Goal: Task Accomplishment & Management: Manage account settings

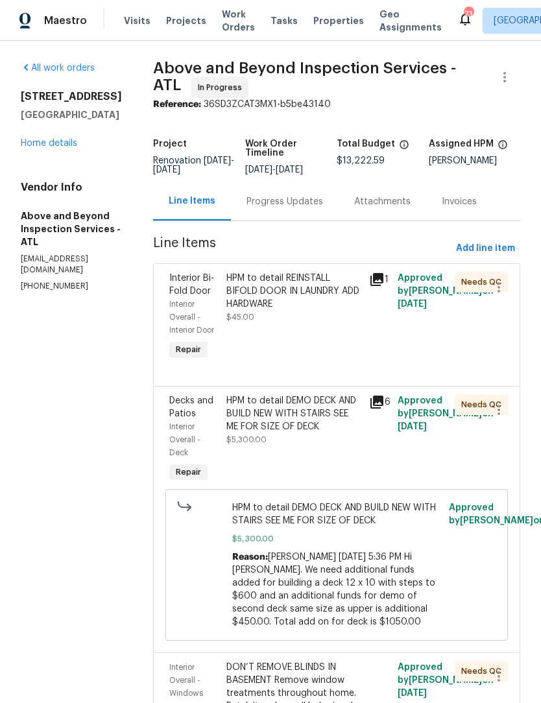
click at [44, 142] on link "Home details" at bounding box center [49, 143] width 56 height 9
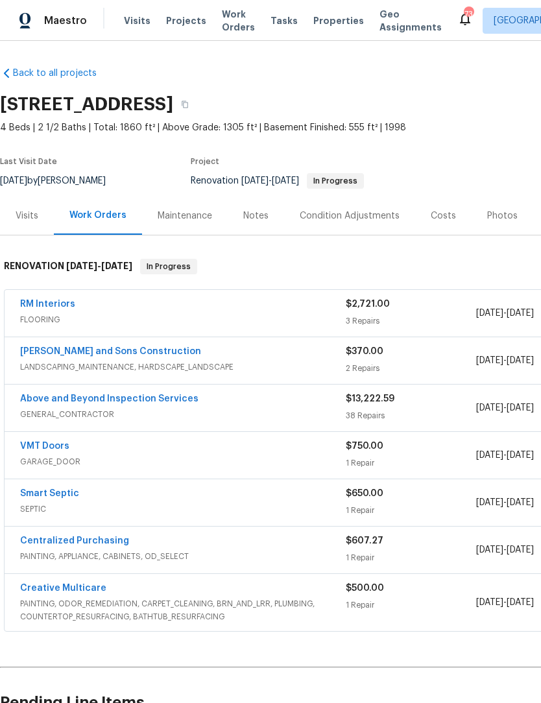
click at [258, 223] on div "Notes" at bounding box center [256, 216] width 56 height 38
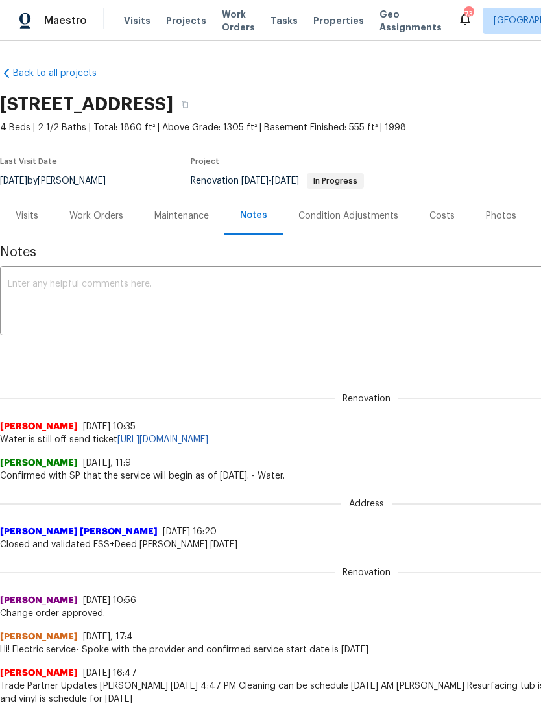
click at [21, 282] on textarea at bounding box center [367, 302] width 718 height 45
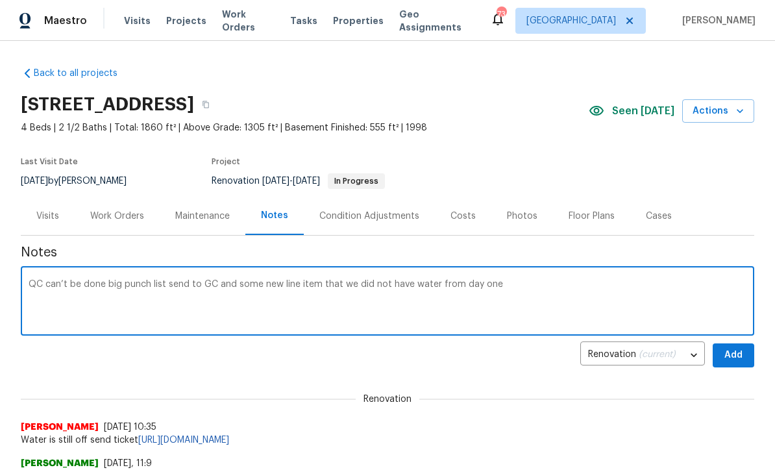
click at [319, 286] on textarea "QC can’t be done big punch list send to GC and some new line item that we did n…" at bounding box center [388, 302] width 718 height 45
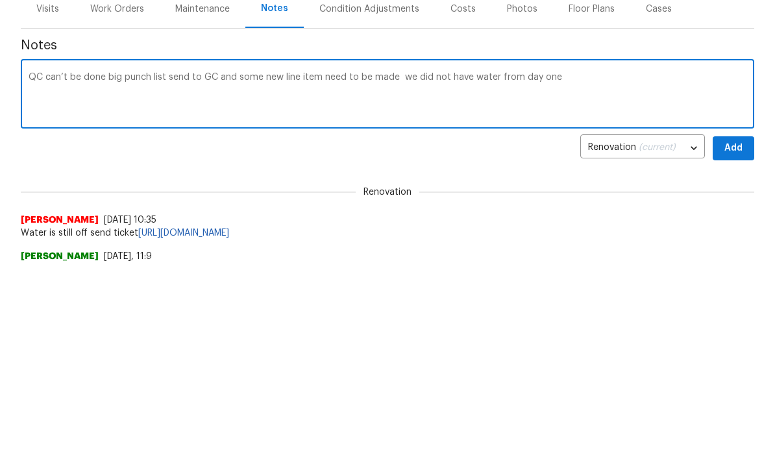
click at [565, 280] on textarea "QC can’t be done big punch list send to GC and some new line item need to be ma…" at bounding box center [388, 302] width 718 height 45
type textarea "QC can’t be done big punch list send to GC and some new line item need to be ma…"
click at [736, 347] on span "Add" at bounding box center [733, 355] width 21 height 16
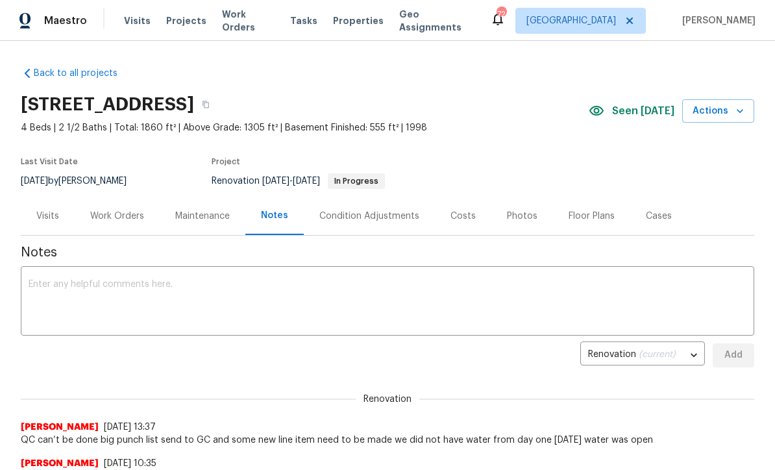
click at [117, 216] on div "Work Orders" at bounding box center [117, 216] width 54 height 13
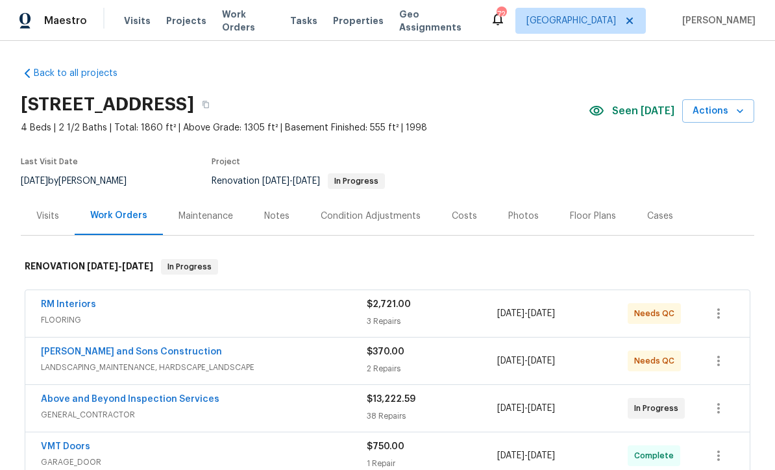
click at [90, 354] on link "[PERSON_NAME] and Sons Construction" at bounding box center [131, 351] width 181 height 9
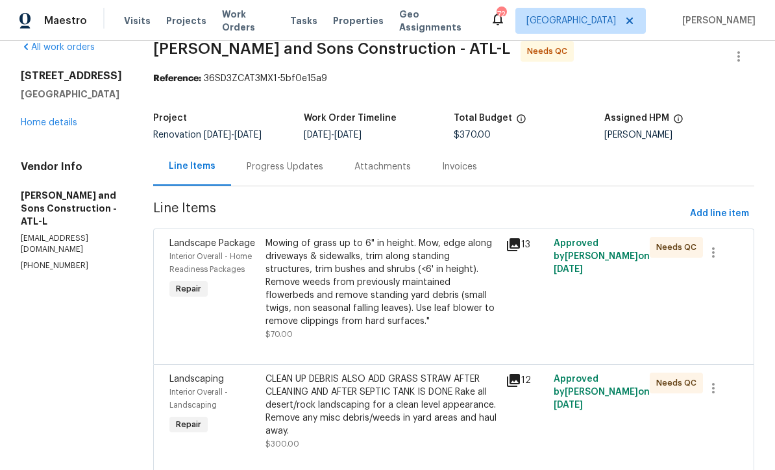
scroll to position [20, 0]
click at [298, 280] on div "Mowing of grass up to 6" in height. Mow, edge along driveways & sidewalks, trim…" at bounding box center [381, 282] width 232 height 91
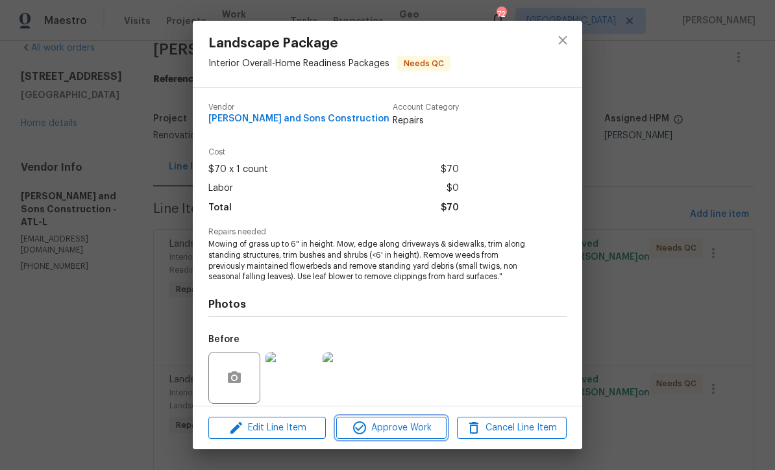
click at [384, 424] on span "Approve Work" at bounding box center [391, 428] width 102 height 16
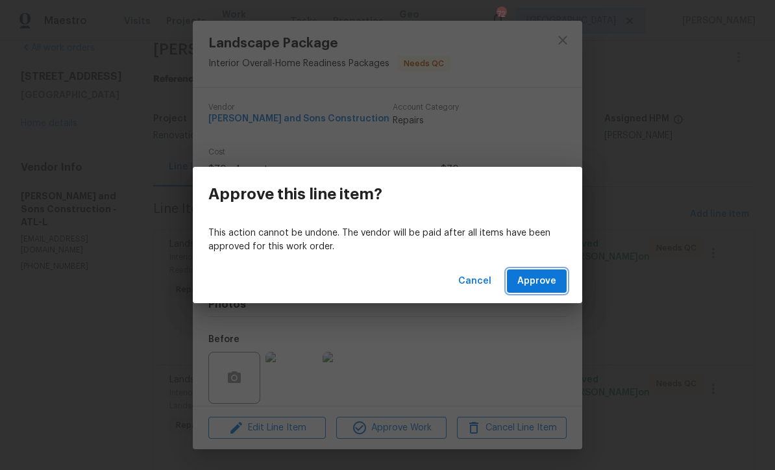
click at [535, 286] on span "Approve" at bounding box center [536, 281] width 39 height 16
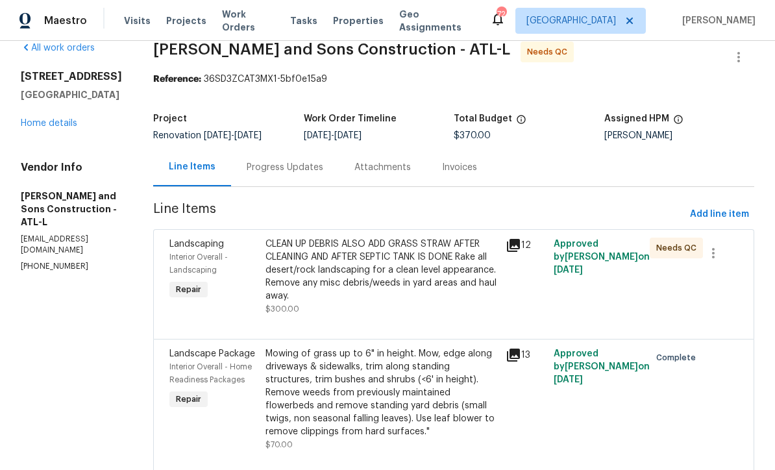
click at [354, 261] on div "CLEAN UP DEBRIS ALSO ADD GRASS STRAW AFTER CLEANING AND AFTER SEPTIC TANK IS DO…" at bounding box center [381, 269] width 232 height 65
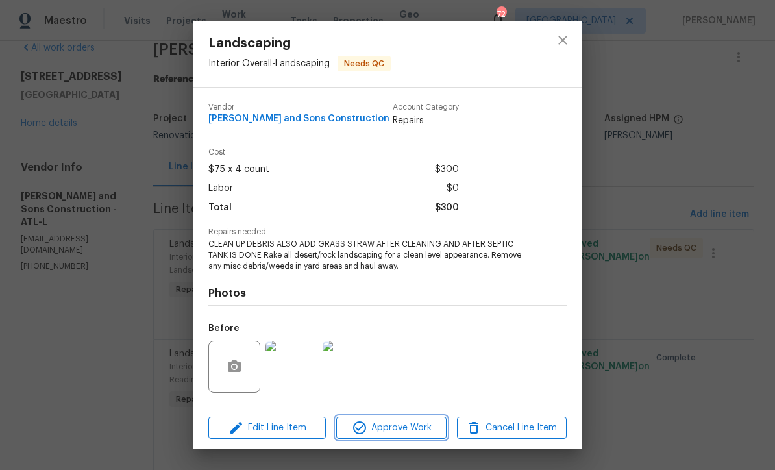
click at [378, 428] on span "Approve Work" at bounding box center [391, 428] width 102 height 16
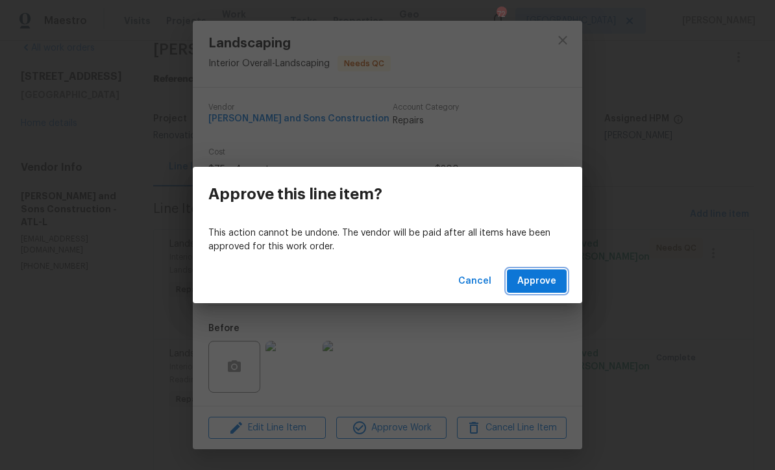
click at [545, 286] on span "Approve" at bounding box center [536, 281] width 39 height 16
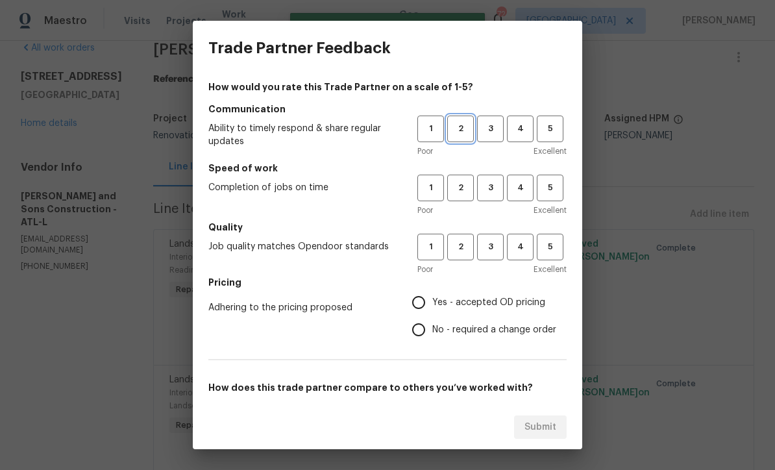
click at [456, 137] on button "2" at bounding box center [460, 128] width 27 height 27
click at [492, 187] on span "3" at bounding box center [490, 187] width 24 height 15
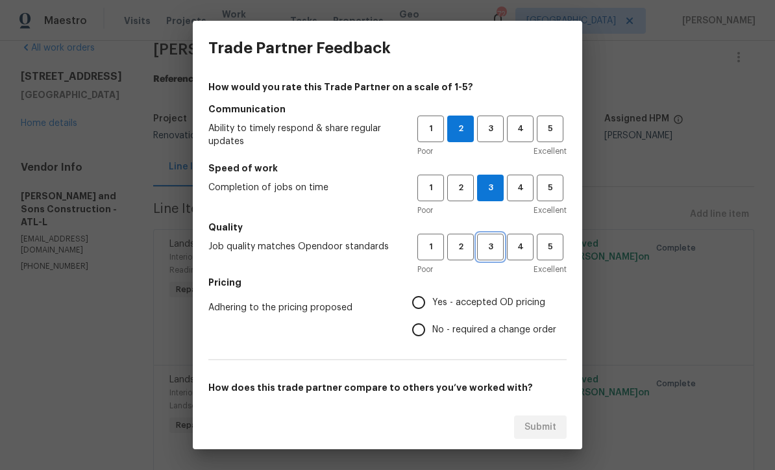
click at [494, 242] on span "3" at bounding box center [490, 246] width 24 height 15
click at [421, 300] on input "Yes - accepted OD pricing" at bounding box center [418, 302] width 27 height 27
radio input "true"
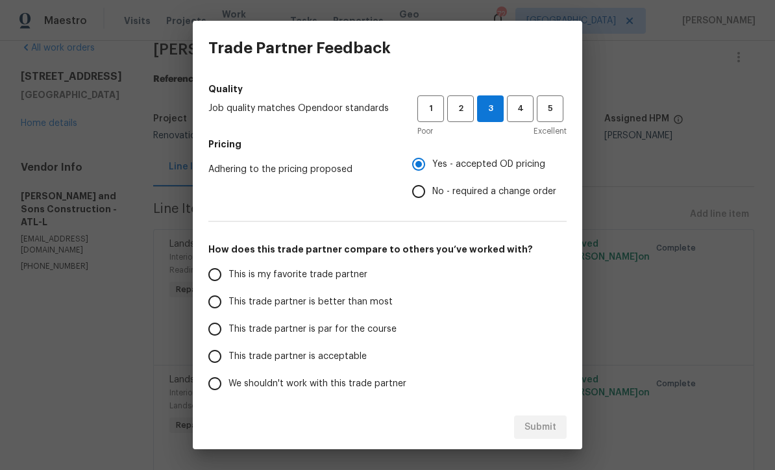
scroll to position [139, 0]
click at [217, 333] on input "This trade partner is par for the course" at bounding box center [214, 328] width 27 height 27
click at [541, 422] on span "Submit" at bounding box center [540, 427] width 32 height 16
radio input "true"
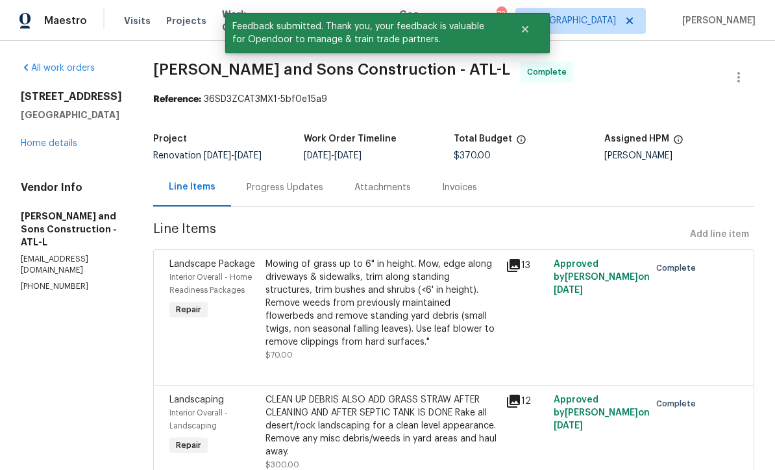
scroll to position [0, 0]
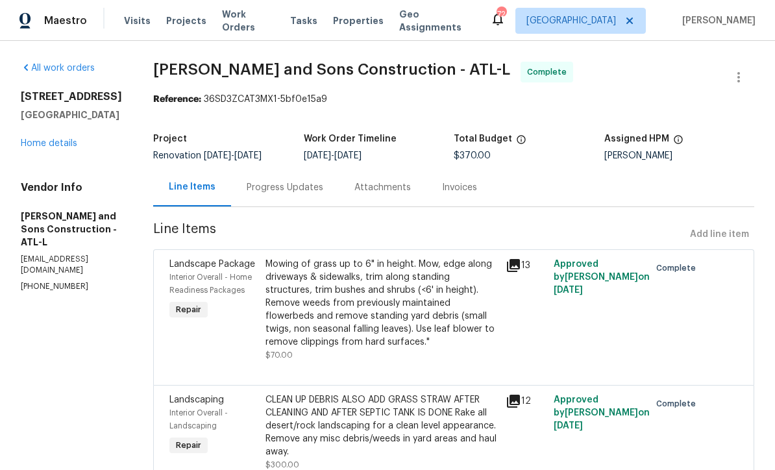
click at [48, 148] on link "Home details" at bounding box center [49, 143] width 56 height 9
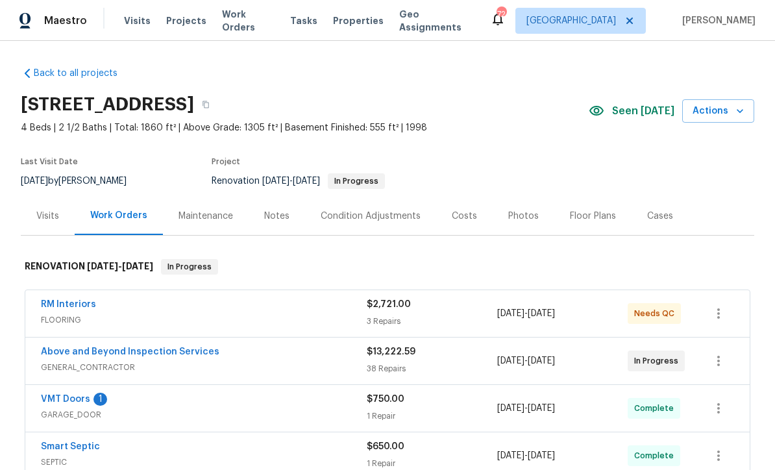
scroll to position [42, 0]
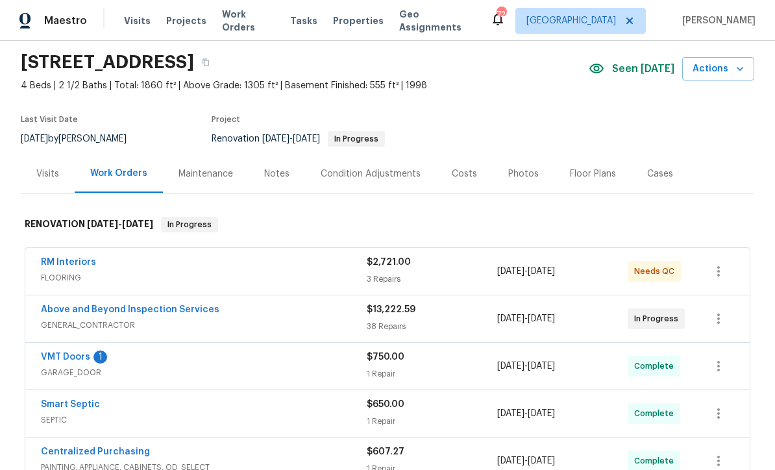
click at [60, 261] on link "RM Interiors" at bounding box center [68, 262] width 55 height 9
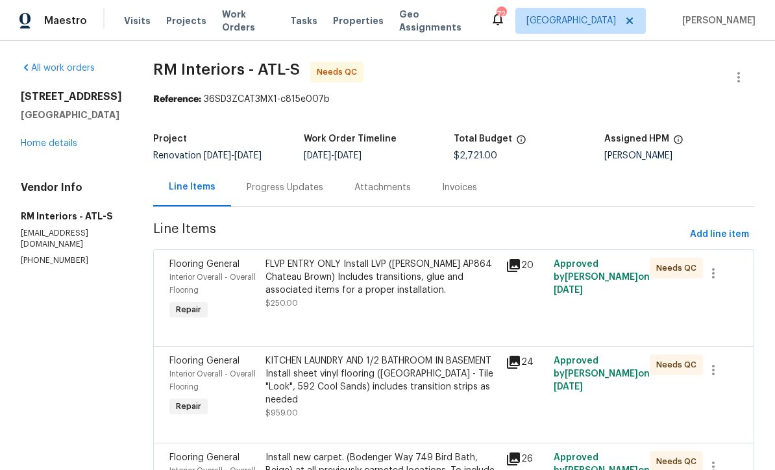
click at [337, 287] on div "FLVP ENTRY ONLY Install LVP ([PERSON_NAME] AP864 Chateau Brown) Includes transi…" at bounding box center [381, 277] width 232 height 39
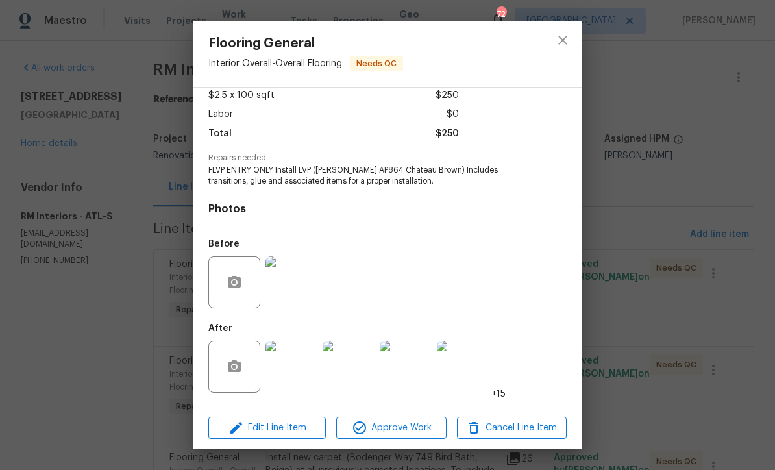
scroll to position [77, 0]
click at [382, 428] on span "Approve Work" at bounding box center [391, 428] width 102 height 16
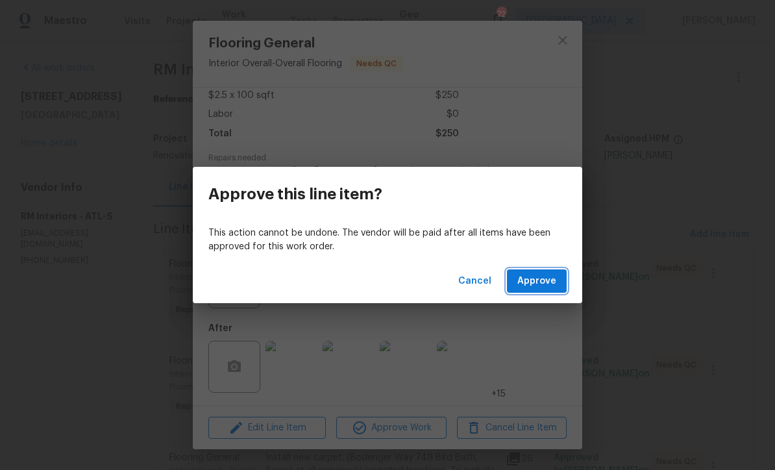
click at [537, 284] on span "Approve" at bounding box center [536, 281] width 39 height 16
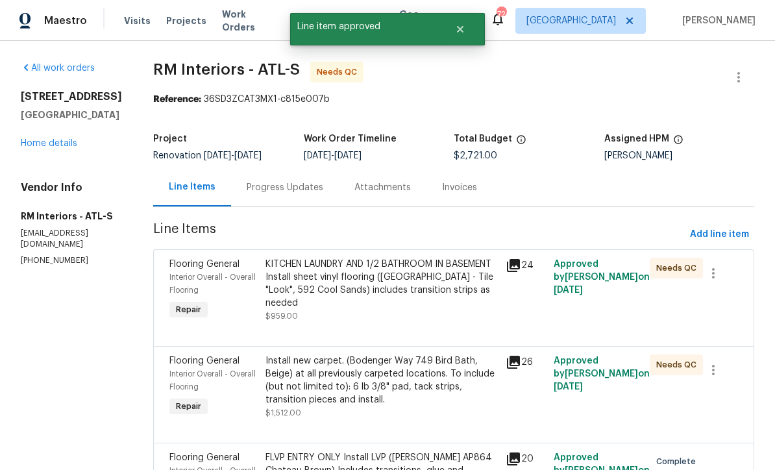
click at [372, 278] on div "KITCHEN LAUNDRY AND 1/2 BATHROOM IN BASEMENT Install sheet vinyl flooring ([GEO…" at bounding box center [381, 284] width 232 height 52
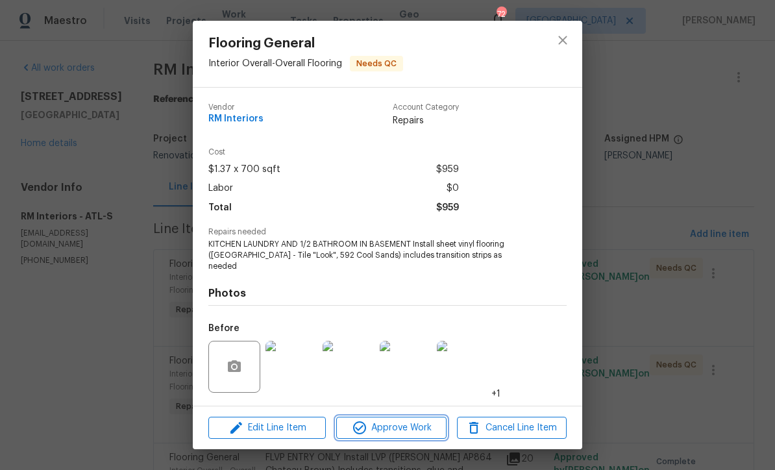
click at [385, 429] on span "Approve Work" at bounding box center [391, 428] width 102 height 16
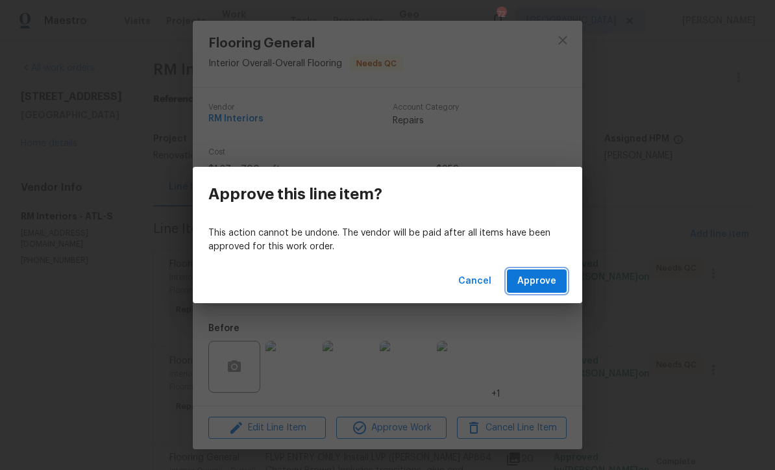
click at [541, 285] on span "Approve" at bounding box center [536, 281] width 39 height 16
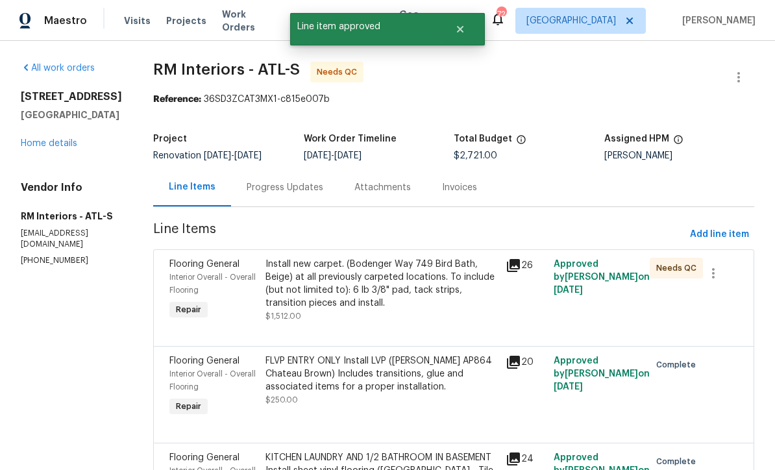
click at [340, 283] on div "Install new carpet. (Bodenger Way 749 Bird Bath, Beige) at all previously carpe…" at bounding box center [381, 284] width 232 height 52
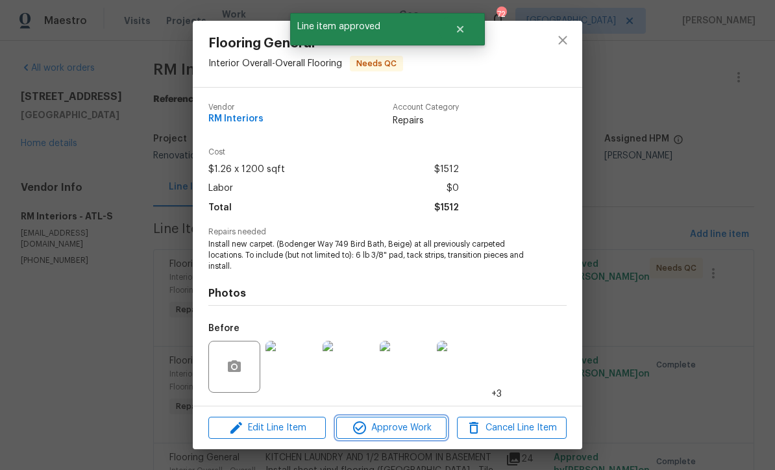
click at [393, 430] on span "Approve Work" at bounding box center [391, 428] width 102 height 16
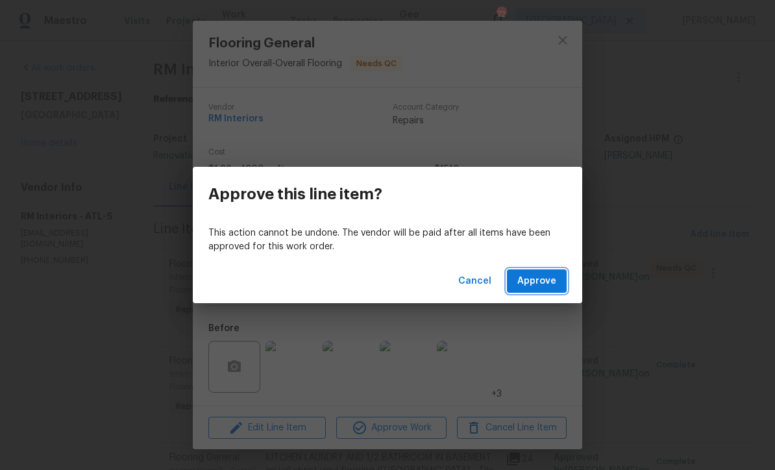
click at [538, 280] on span "Approve" at bounding box center [536, 281] width 39 height 16
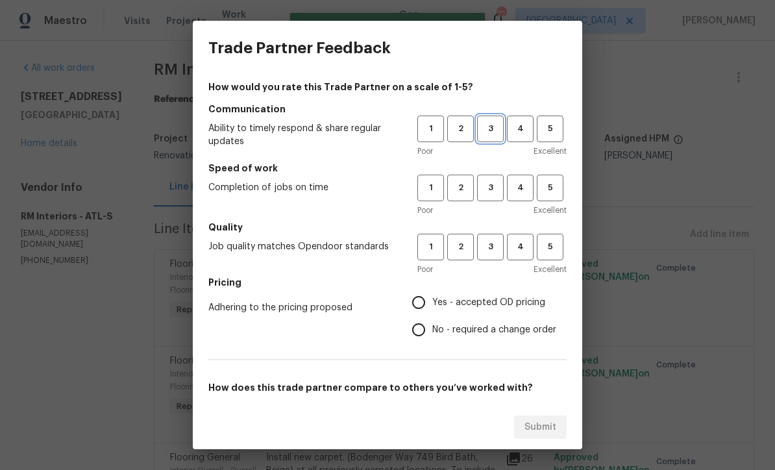
click at [491, 124] on span "3" at bounding box center [490, 128] width 24 height 15
click at [488, 187] on span "3" at bounding box center [490, 187] width 24 height 15
click at [515, 128] on span "4" at bounding box center [520, 128] width 24 height 15
click at [520, 186] on span "4" at bounding box center [520, 187] width 24 height 15
click at [520, 248] on span "4" at bounding box center [520, 246] width 24 height 15
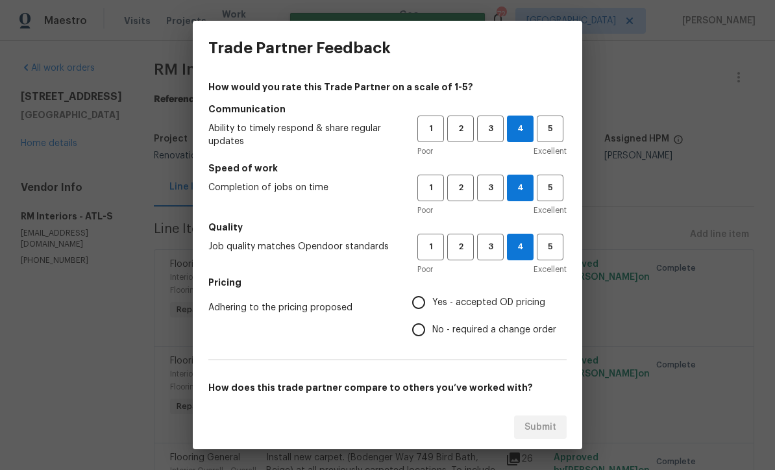
click at [424, 303] on input "Yes - accepted OD pricing" at bounding box center [418, 302] width 27 height 27
radio input "true"
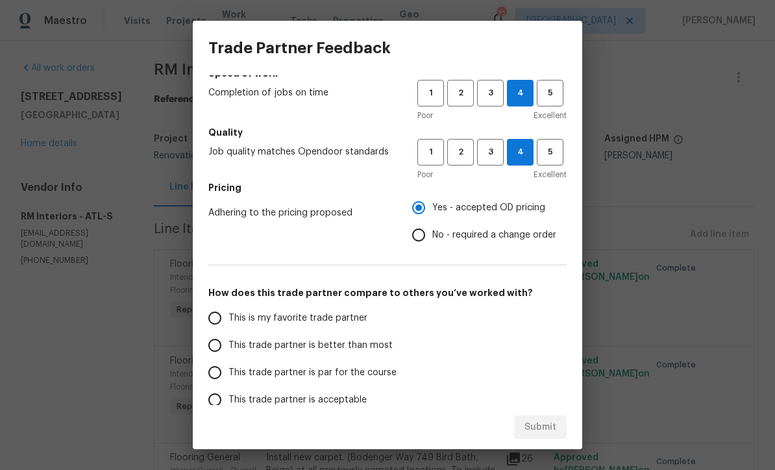
scroll to position [94, 0]
click at [217, 380] on input "This trade partner is par for the course" at bounding box center [214, 372] width 27 height 27
click at [542, 417] on button "Submit" at bounding box center [540, 427] width 53 height 24
radio input "true"
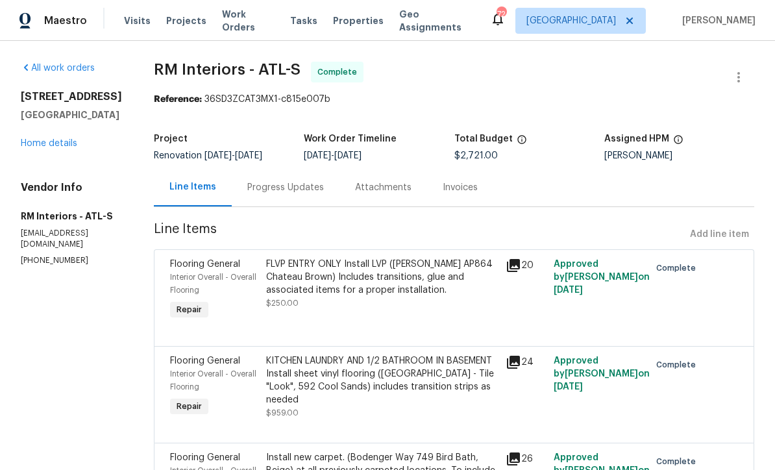
scroll to position [0, 0]
click at [43, 142] on link "Home details" at bounding box center [49, 143] width 56 height 9
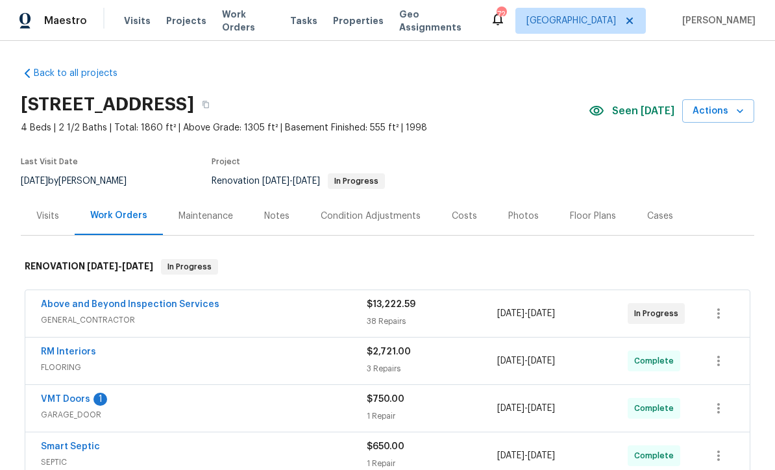
click at [117, 300] on link "Above and Beyond Inspection Services" at bounding box center [130, 304] width 178 height 9
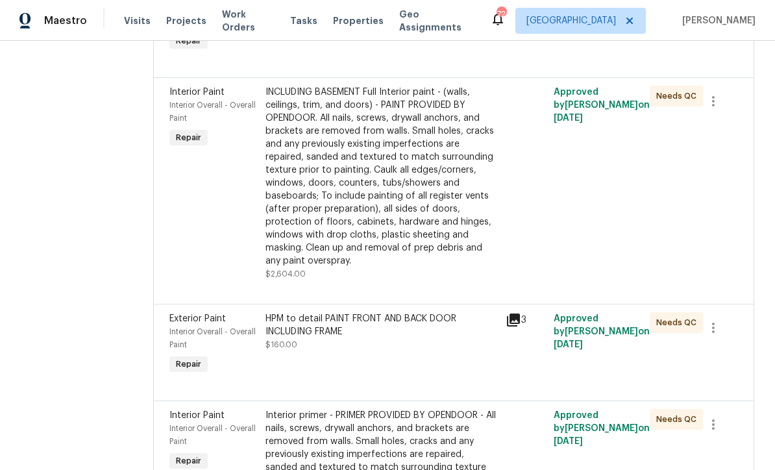
scroll to position [1981, 0]
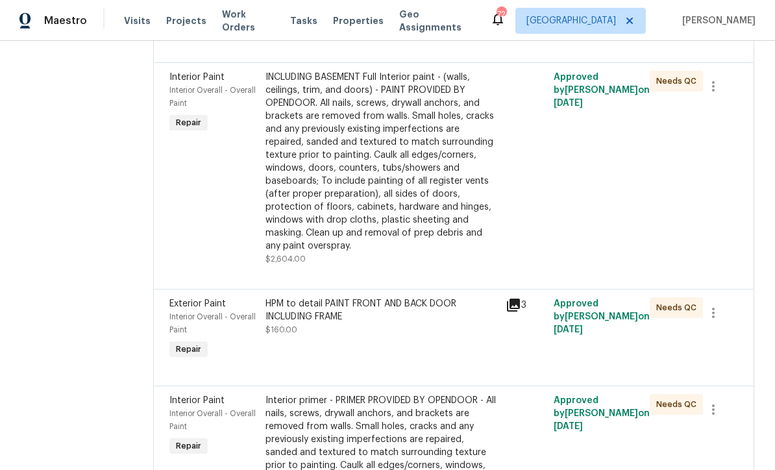
click at [447, 252] on div "INCLUDING BASEMENT Full Interior paint - (walls, ceilings, trim, and doors) - P…" at bounding box center [381, 162] width 232 height 182
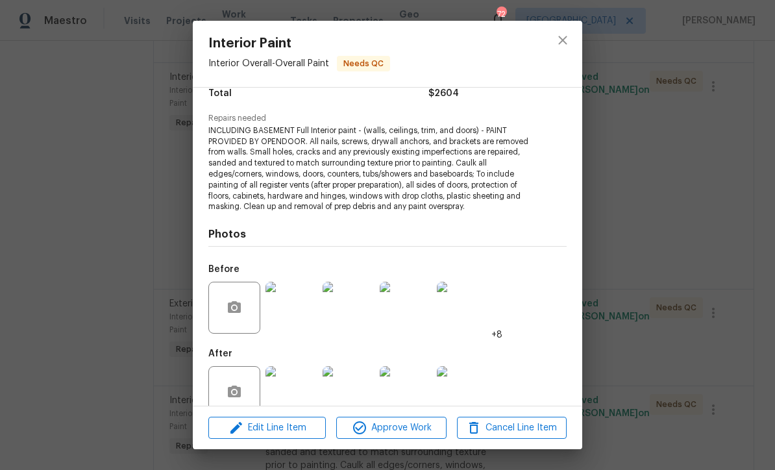
scroll to position [114, 0]
click at [306, 300] on img at bounding box center [291, 307] width 52 height 52
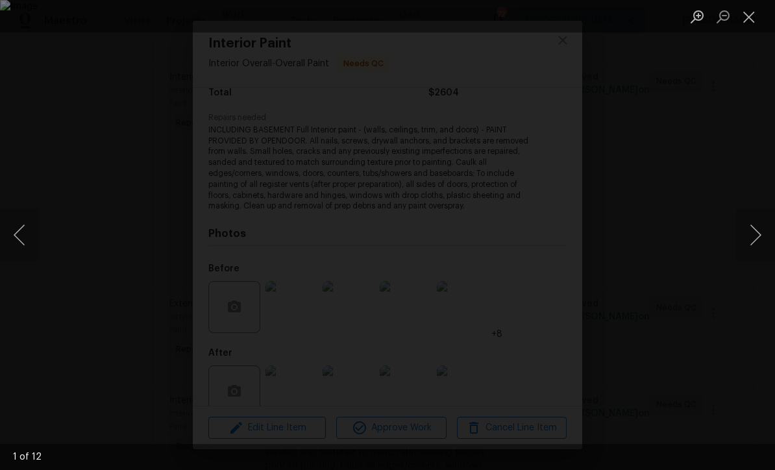
click at [756, 234] on button "Next image" at bounding box center [755, 235] width 39 height 52
click at [757, 236] on button "Next image" at bounding box center [755, 235] width 39 height 52
click at [758, 233] on button "Next image" at bounding box center [755, 235] width 39 height 52
click at [757, 224] on button "Next image" at bounding box center [755, 235] width 39 height 52
click at [762, 221] on button "Next image" at bounding box center [755, 235] width 39 height 52
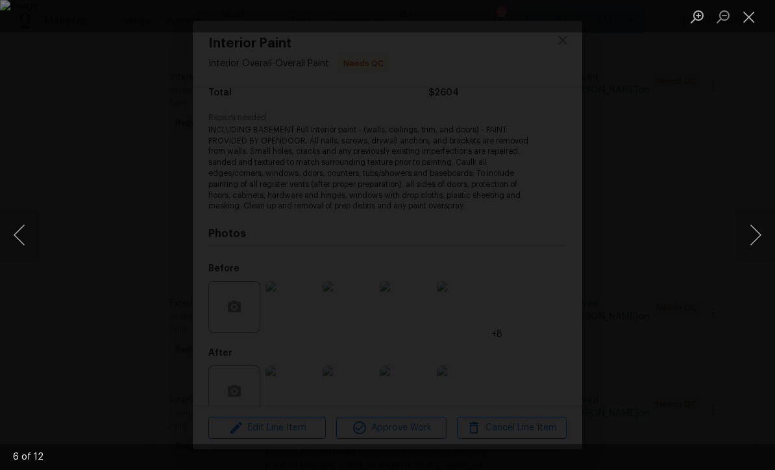
click at [763, 222] on button "Next image" at bounding box center [755, 235] width 39 height 52
click at [756, 239] on button "Next image" at bounding box center [755, 235] width 39 height 52
click at [757, 227] on button "Next image" at bounding box center [755, 235] width 39 height 52
click at [760, 227] on button "Next image" at bounding box center [755, 235] width 39 height 52
click at [760, 243] on button "Next image" at bounding box center [755, 235] width 39 height 52
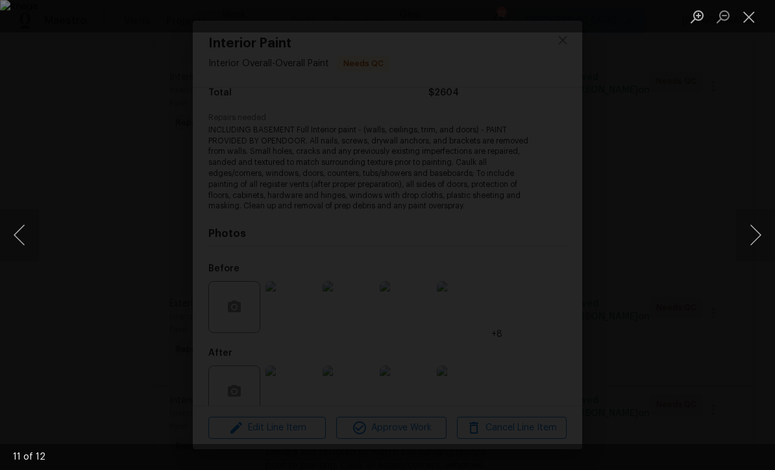
click at [760, 231] on button "Next image" at bounding box center [755, 235] width 39 height 52
click at [765, 240] on button "Next image" at bounding box center [755, 235] width 39 height 52
click at [751, 11] on button "Close lightbox" at bounding box center [749, 16] width 26 height 23
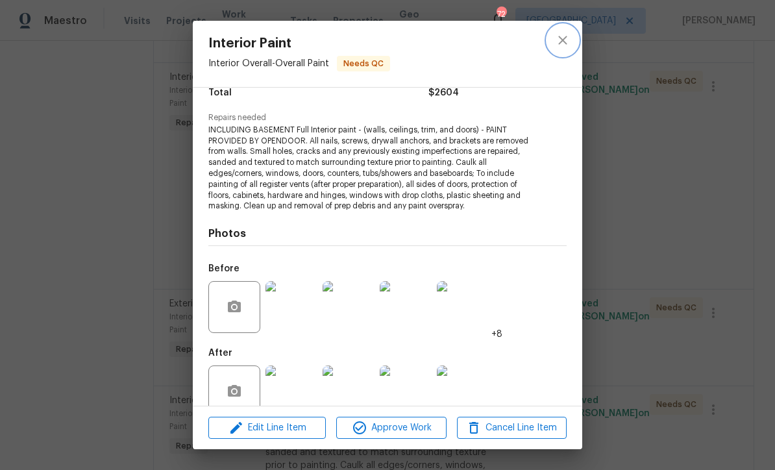
click at [566, 36] on icon "close" at bounding box center [562, 40] width 8 height 8
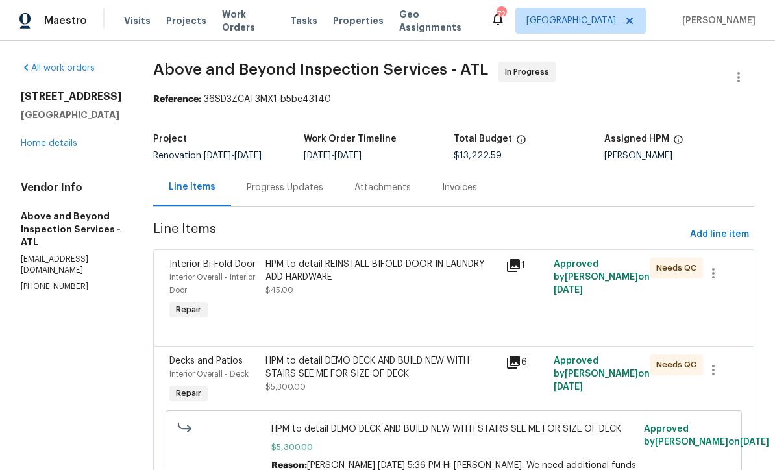
scroll to position [0, 0]
click at [76, 139] on link "Home details" at bounding box center [49, 143] width 56 height 9
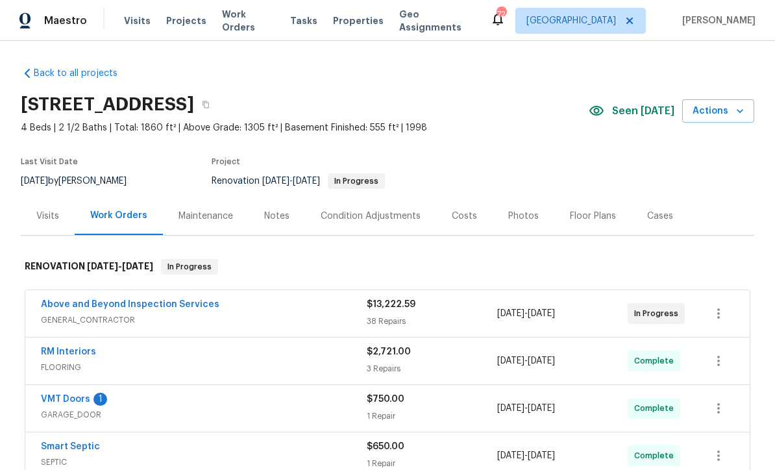
click at [104, 393] on div "VMT Doors 1" at bounding box center [204, 401] width 326 height 16
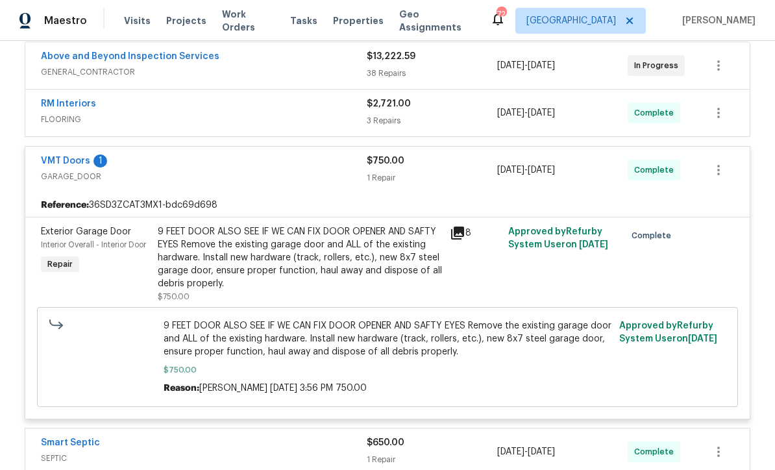
scroll to position [238, 0]
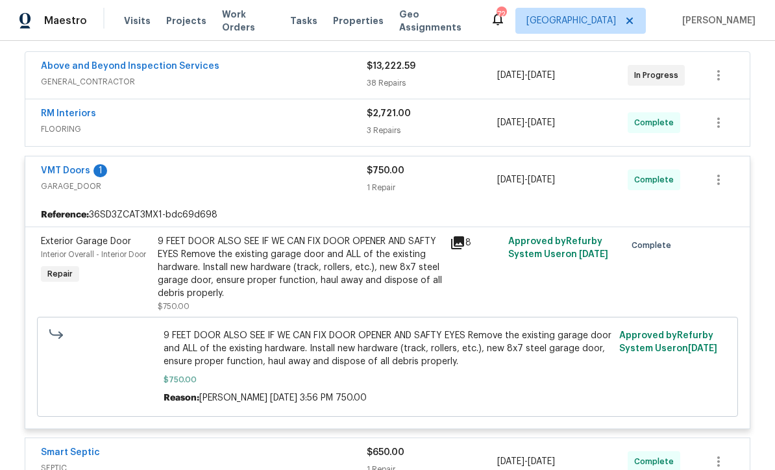
click at [74, 167] on link "VMT Doors" at bounding box center [65, 170] width 49 height 9
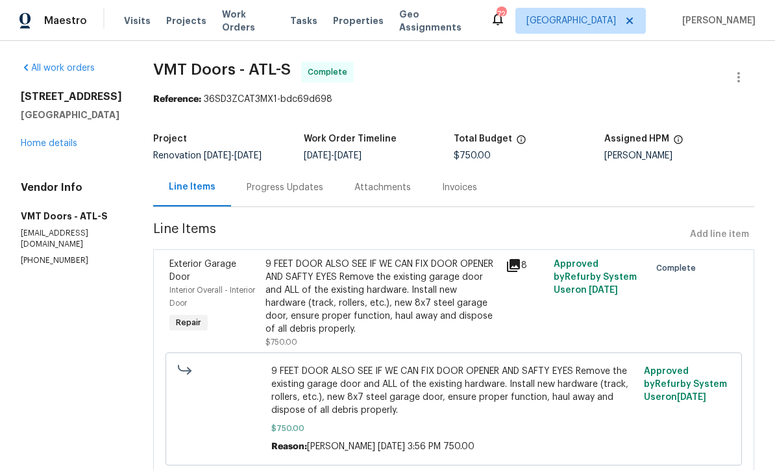
click at [269, 182] on div "Progress Updates" at bounding box center [285, 187] width 77 height 13
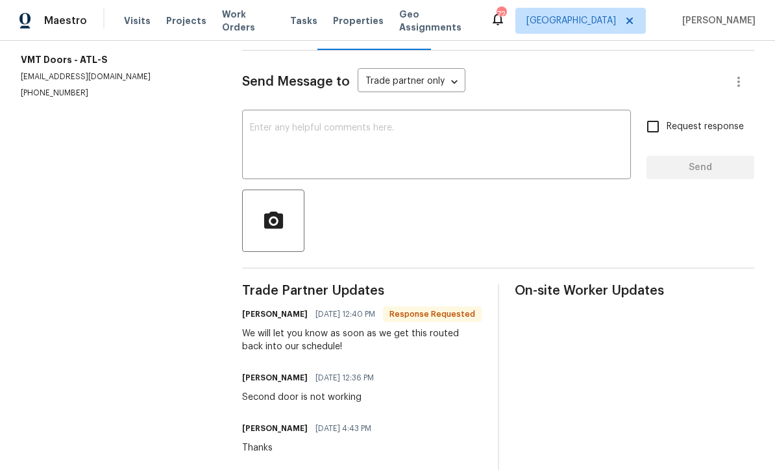
scroll to position [155, 0]
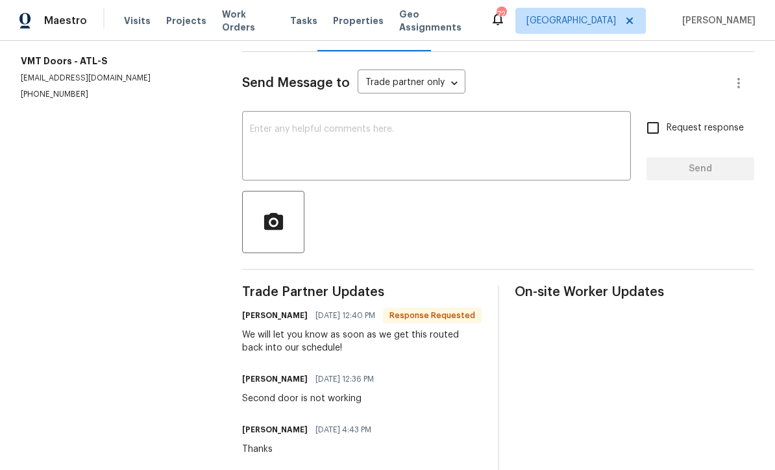
click at [304, 155] on textarea at bounding box center [436, 147] width 373 height 45
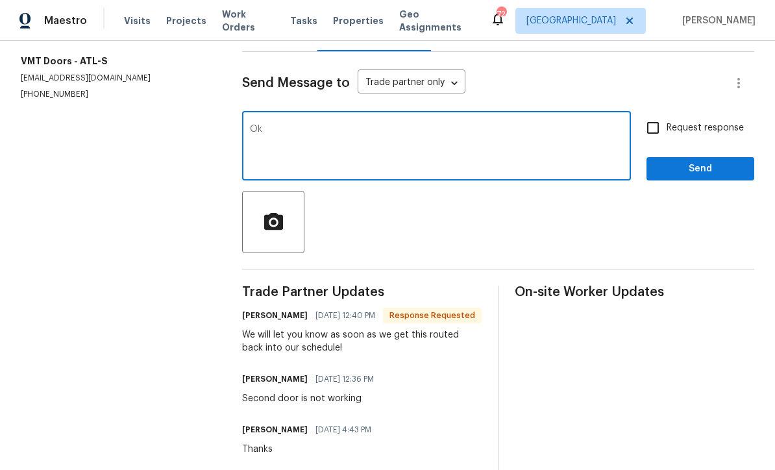
type textarea "Ok"
click at [710, 176] on span "Send" at bounding box center [700, 169] width 87 height 16
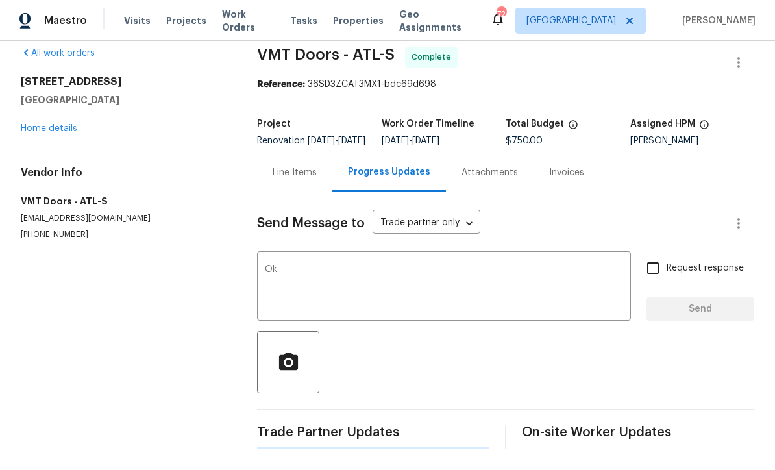
scroll to position [0, 0]
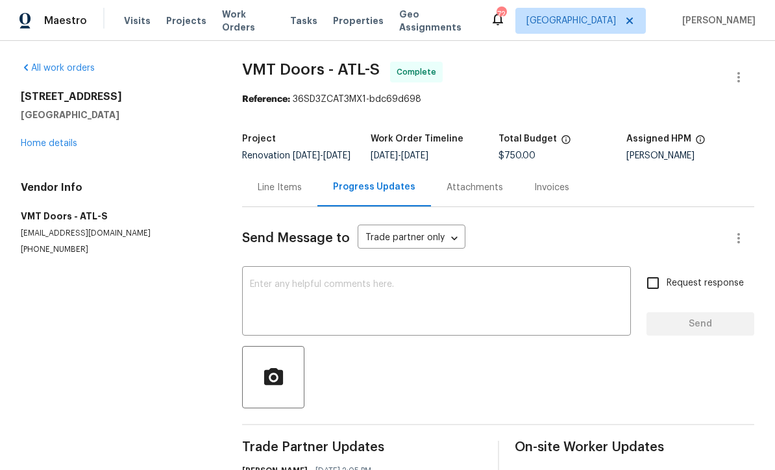
click at [47, 145] on link "Home details" at bounding box center [49, 143] width 56 height 9
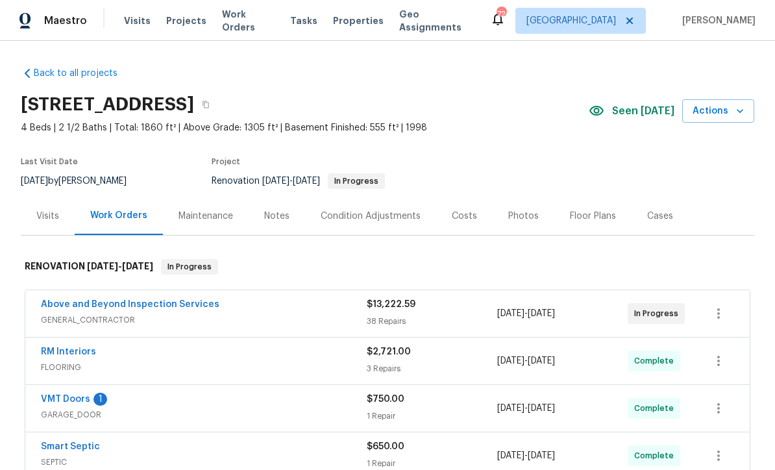
click at [69, 400] on link "VMT Doors" at bounding box center [65, 398] width 49 height 9
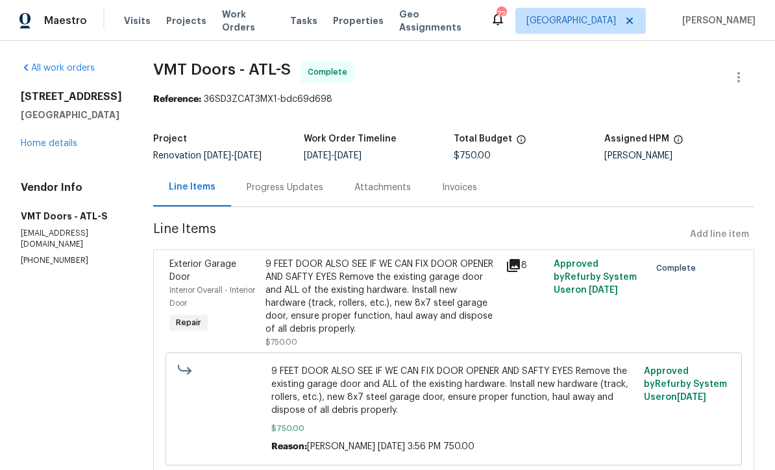
click at [249, 184] on div "Progress Updates" at bounding box center [285, 187] width 77 height 13
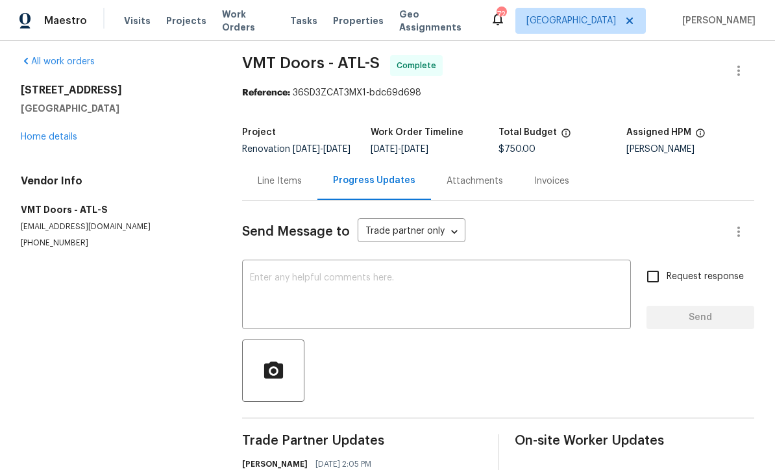
scroll to position [7, 0]
click at [45, 132] on link "Home details" at bounding box center [49, 136] width 56 height 9
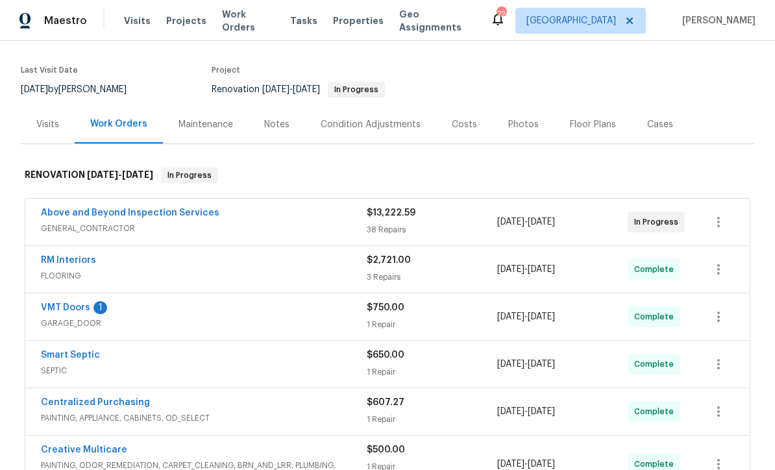
scroll to position [90, 0]
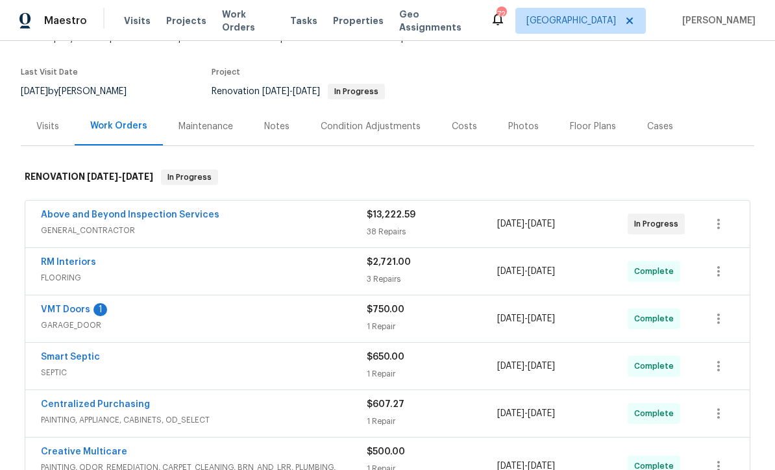
click at [271, 128] on div "Notes" at bounding box center [276, 126] width 25 height 13
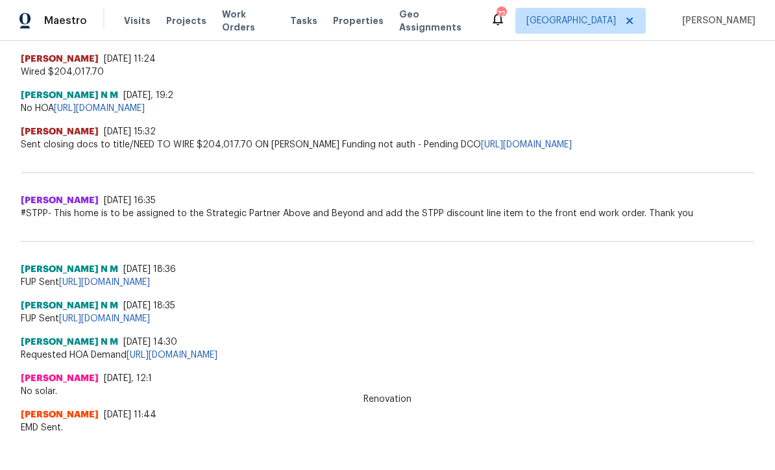
scroll to position [1019, 0]
